Goal: Task Accomplishment & Management: Manage account settings

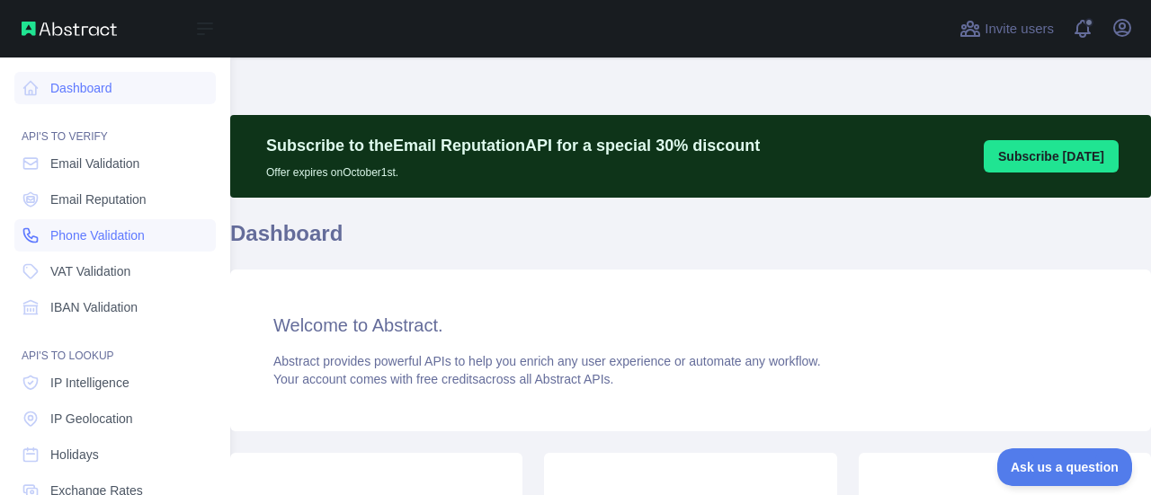
click at [59, 236] on span "Phone Validation" at bounding box center [97, 236] width 94 height 18
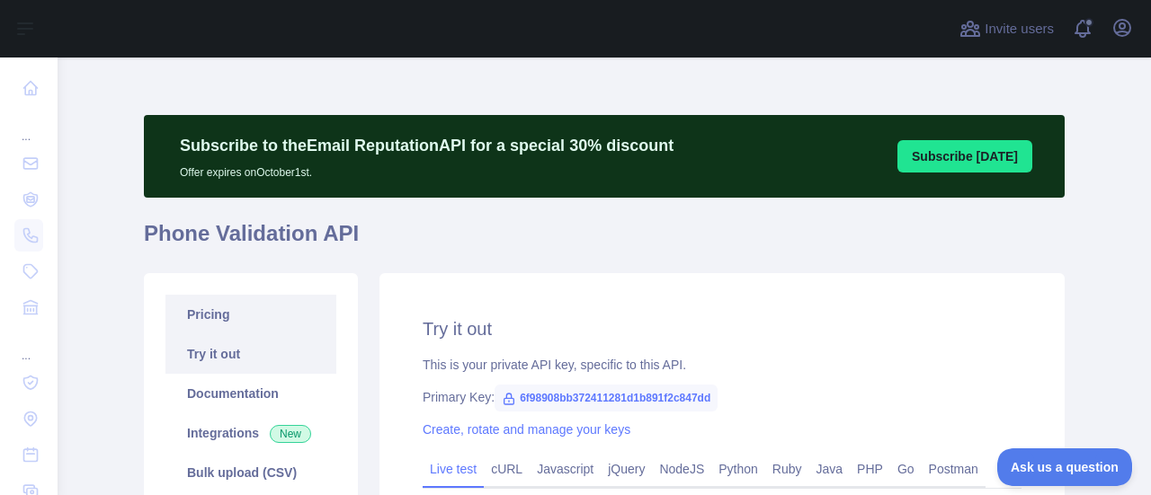
click at [216, 316] on link "Pricing" at bounding box center [250, 315] width 171 height 40
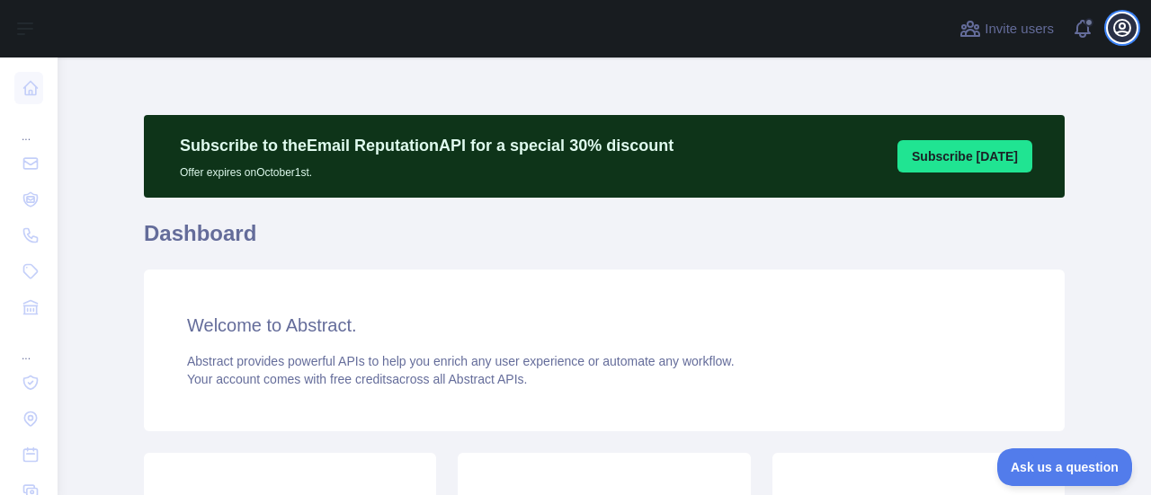
click at [1120, 39] on button "Open user menu" at bounding box center [1122, 27] width 29 height 29
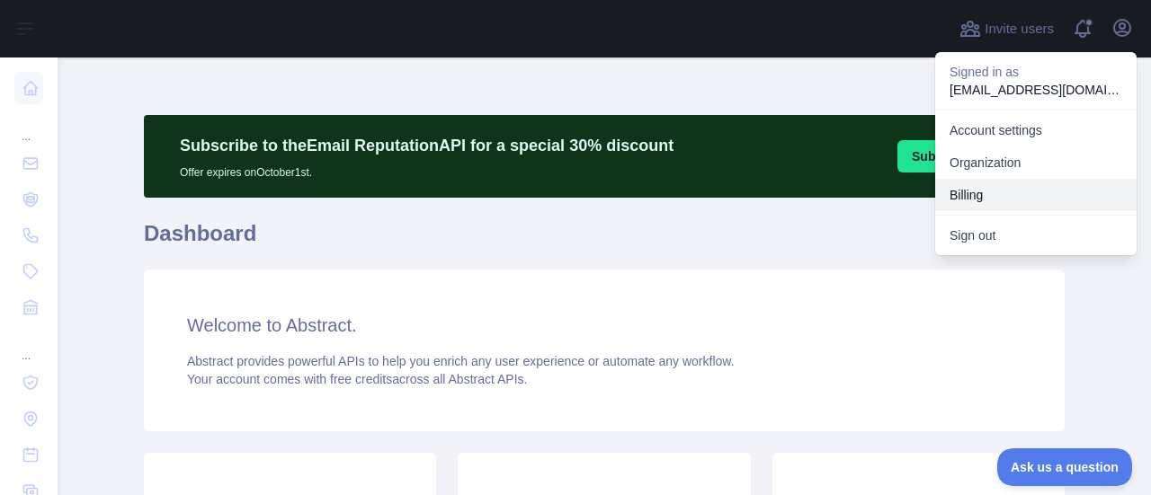
click at [971, 194] on button "Billing" at bounding box center [1035, 195] width 201 height 32
